Goal: Information Seeking & Learning: Learn about a topic

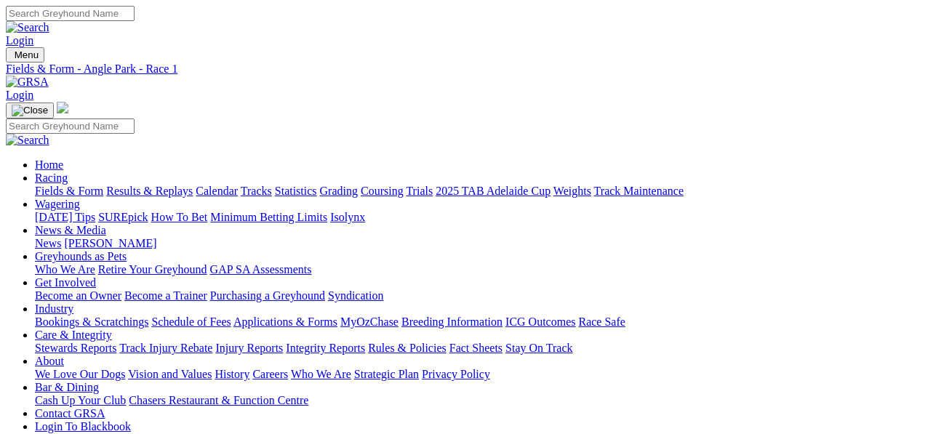
scroll to position [97, 0]
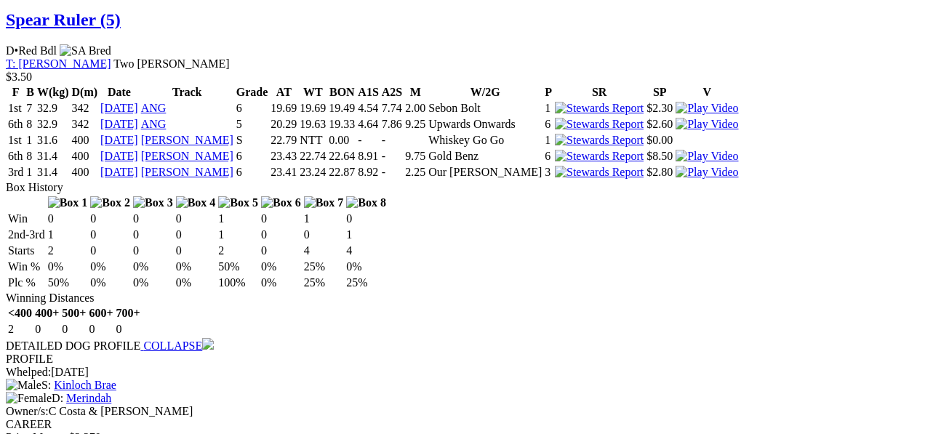
scroll to position [1503, 0]
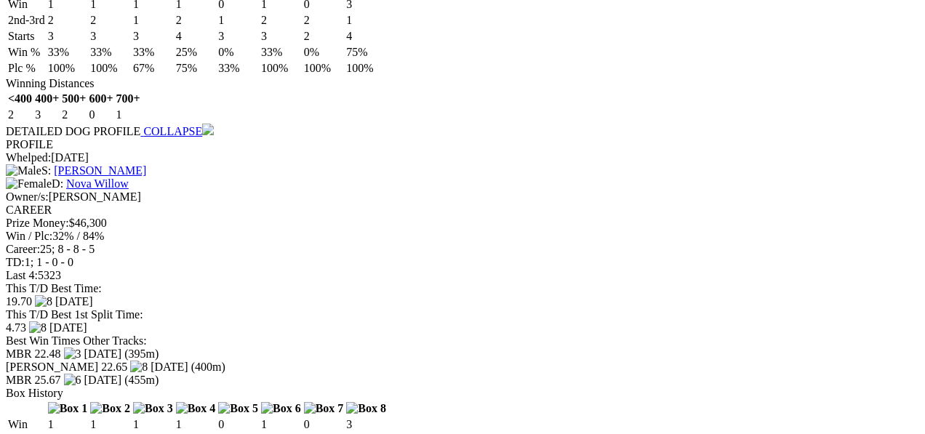
scroll to position [0, 0]
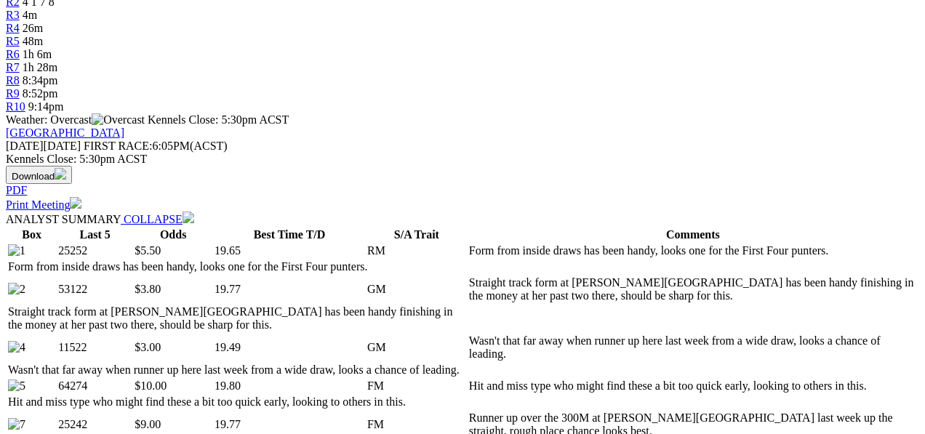
scroll to position [533, 0]
select select "10"
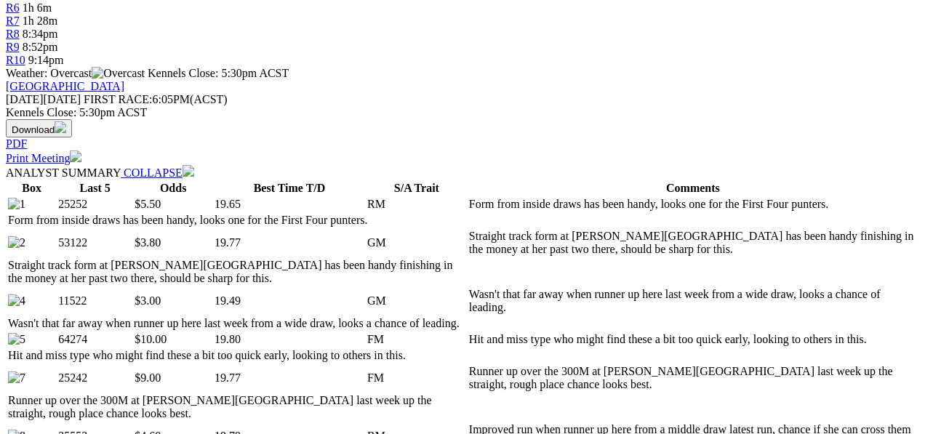
scroll to position [727, 0]
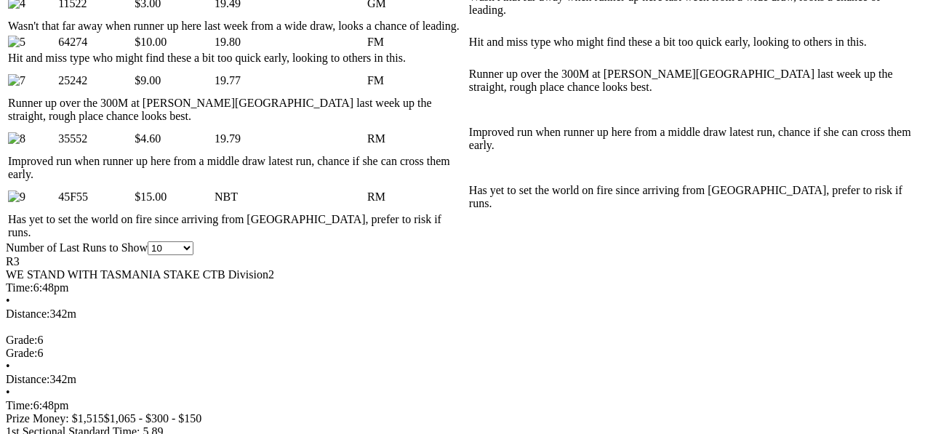
scroll to position [824, 0]
